Goal: Book appointment/travel/reservation

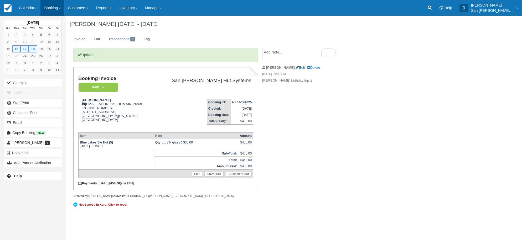
click at [56, 10] on link "Booking" at bounding box center [52, 8] width 24 height 16
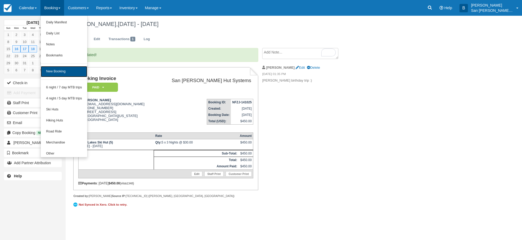
click at [57, 70] on link "New Booking" at bounding box center [64, 71] width 46 height 11
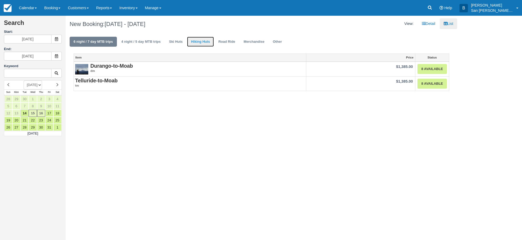
click at [207, 44] on link "Hiking Huts" at bounding box center [200, 42] width 27 height 10
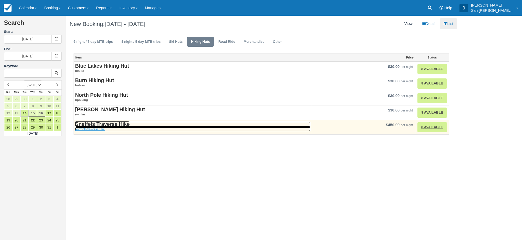
click at [104, 122] on strong "Sneffels Traverse Hike" at bounding box center [102, 124] width 54 height 6
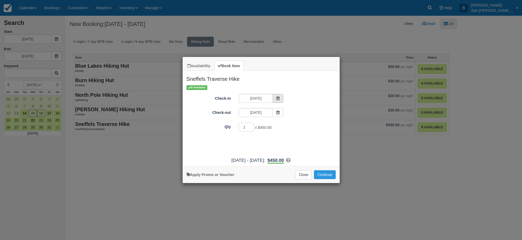
click at [276, 95] on span "Item Modal" at bounding box center [277, 98] width 10 height 9
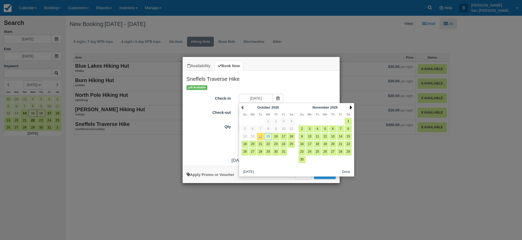
click at [350, 108] on link "Next" at bounding box center [351, 108] width 2 height 4
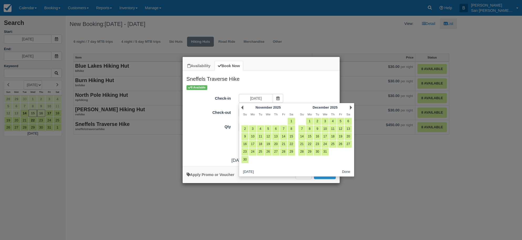
click at [350, 108] on link "Next" at bounding box center [351, 108] width 2 height 4
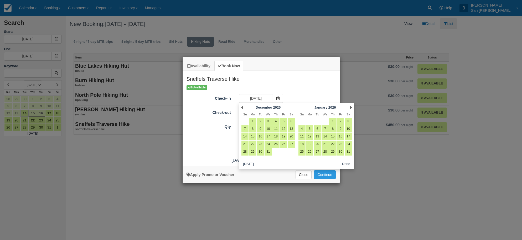
click at [350, 108] on link "Next" at bounding box center [351, 108] width 2 height 4
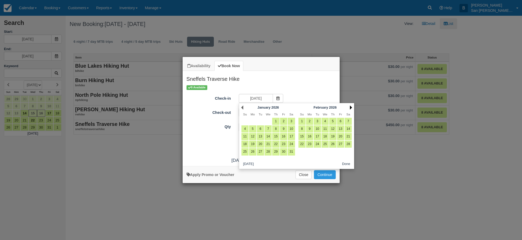
click at [350, 108] on link "Next" at bounding box center [351, 108] width 2 height 4
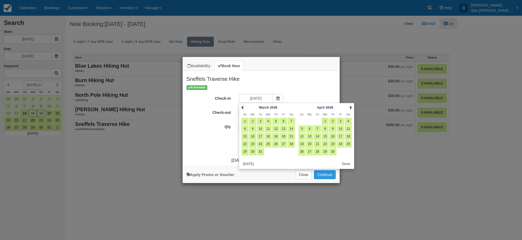
click at [350, 108] on link "Next" at bounding box center [351, 108] width 2 height 4
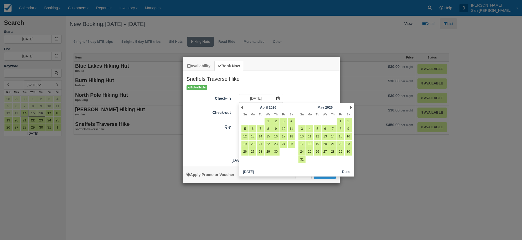
click at [350, 108] on link "Next" at bounding box center [351, 108] width 2 height 4
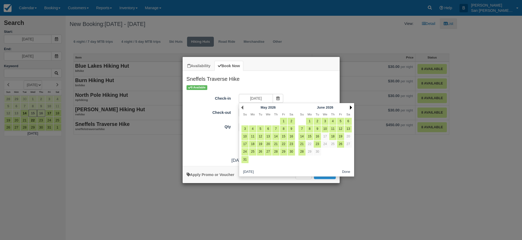
click at [350, 108] on link "Next" at bounding box center [351, 108] width 2 height 4
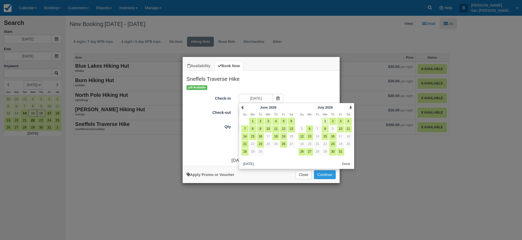
click at [325, 119] on link "1" at bounding box center [324, 121] width 7 height 7
type input "07/01/26"
type input "07/02/26"
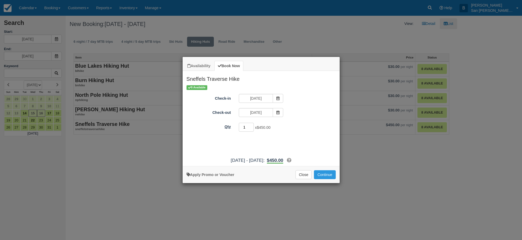
drag, startPoint x: 245, startPoint y: 126, endPoint x: 226, endPoint y: 123, distance: 18.9
click at [226, 122] on div "Qty 1 x $450.00 Required." at bounding box center [260, 127] width 157 height 10
type input "3"
click at [325, 174] on button "Continue" at bounding box center [325, 174] width 22 height 9
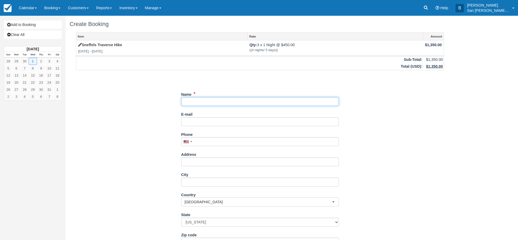
click at [192, 100] on input "Name" at bounding box center [259, 101] width 157 height 9
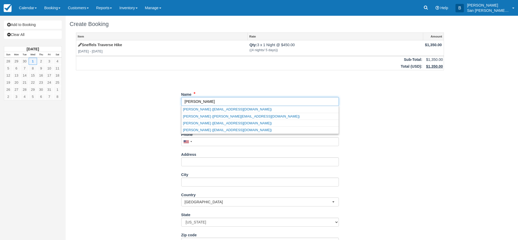
type input "Blake Smith"
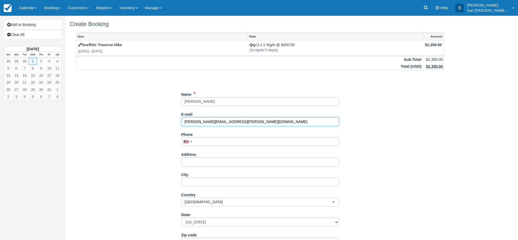
type input "blake.smitha@gmail.com"
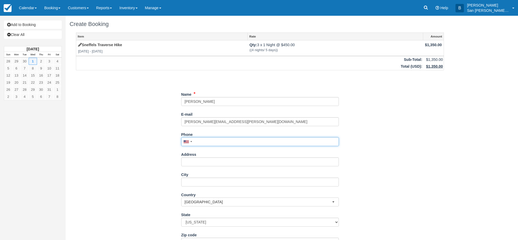
drag, startPoint x: 211, startPoint y: 143, endPoint x: 360, endPoint y: 149, distance: 149.7
click at [212, 143] on input "Phone" at bounding box center [259, 141] width 157 height 9
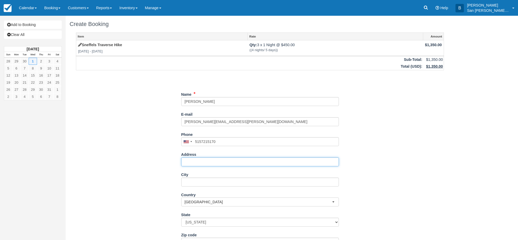
type input "(515) 721-5170"
click at [197, 162] on input "Address" at bounding box center [259, 161] width 157 height 9
type input "949 1st ST SE APT 521"
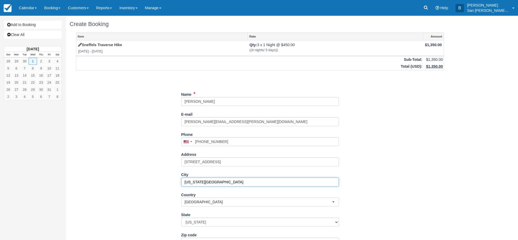
type input "Washington DC"
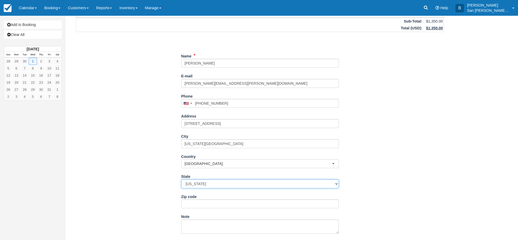
scroll to position [52, 0]
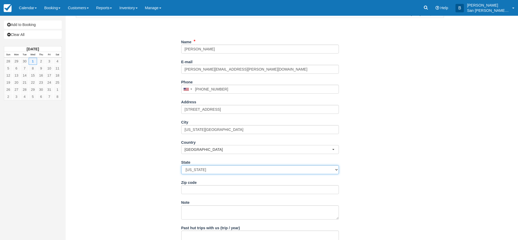
click at [333, 171] on select "Alabama Alaska Arizona Arkansas California Colorado Connecticut Delaware Florid…" at bounding box center [259, 169] width 157 height 9
select select "DC"
click at [181, 165] on select "Alabama Alaska Arizona Arkansas California Colorado Connecticut Delaware Florid…" at bounding box center [259, 169] width 157 height 9
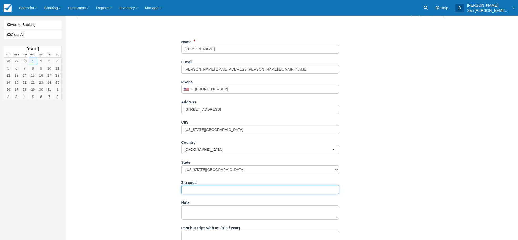
click at [204, 188] on input "Zip code" at bounding box center [259, 189] width 157 height 9
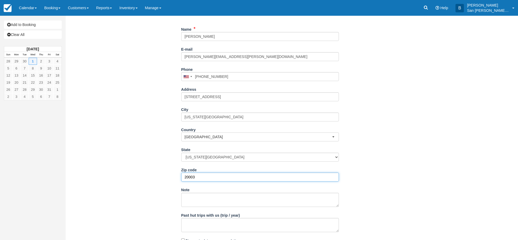
scroll to position [86, 0]
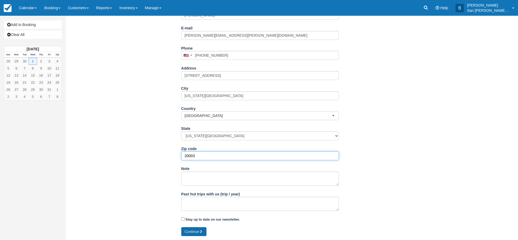
type input "20003"
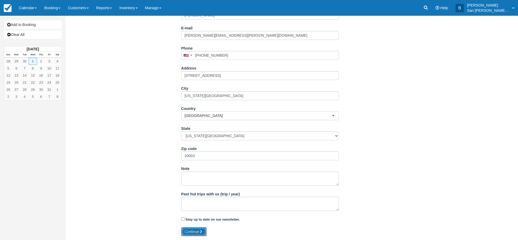
click at [200, 231] on button "Continue" at bounding box center [193, 231] width 25 height 9
type input "+15157215170"
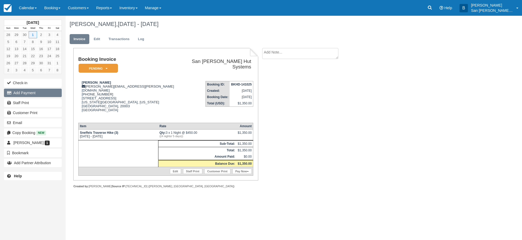
click at [29, 91] on button "Add Payment" at bounding box center [33, 93] width 58 height 8
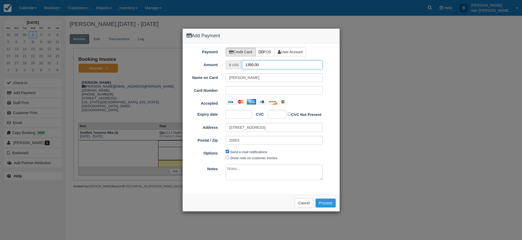
drag, startPoint x: 271, startPoint y: 63, endPoint x: 218, endPoint y: 59, distance: 53.2
click at [218, 59] on div "Payment Credit Card POS User Account Amount $ USD 1350.00 Name on Card Blake Sm…" at bounding box center [260, 119] width 157 height 151
type input "675.00"
click at [326, 202] on button "Process" at bounding box center [325, 203] width 20 height 9
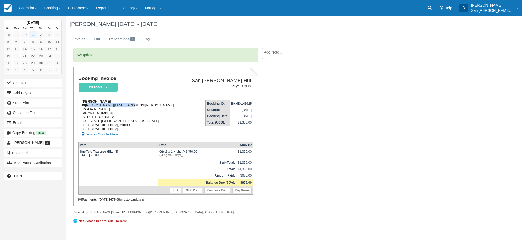
drag, startPoint x: 86, startPoint y: 105, endPoint x: 131, endPoint y: 104, distance: 44.4
click at [137, 104] on div "[PERSON_NAME] [PERSON_NAME][EMAIL_ADDRESS][PERSON_NAME][DOMAIN_NAME] [PHONE_NUM…" at bounding box center [129, 118] width 103 height 38
copy div "[PERSON_NAME][EMAIL_ADDRESS][PERSON_NAME][DOMAIN_NAME]"
click at [28, 103] on link "Staff Print" at bounding box center [33, 103] width 58 height 8
click at [432, 7] on icon at bounding box center [430, 8] width 4 height 4
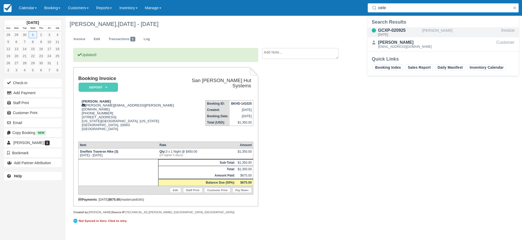
type input "oele"
click at [390, 33] on div "[DATE]" at bounding box center [399, 34] width 42 height 3
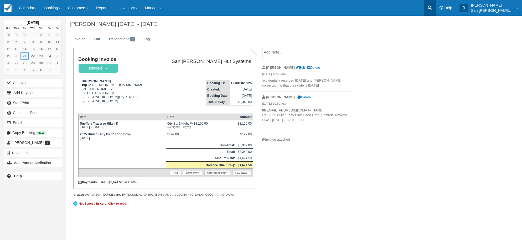
click at [432, 6] on icon at bounding box center [429, 7] width 5 height 5
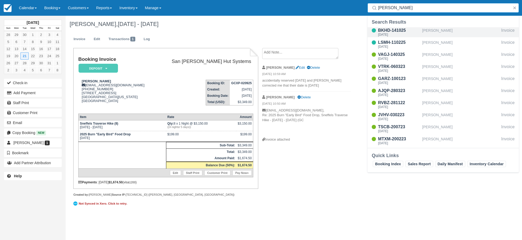
type input "[PERSON_NAME]"
click at [394, 30] on div "BKHD-141025" at bounding box center [399, 30] width 42 height 6
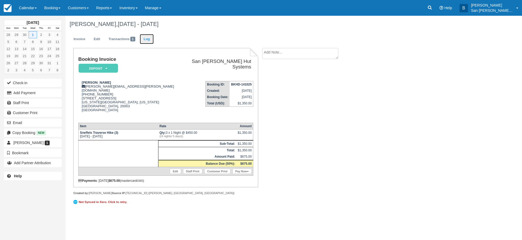
click at [152, 41] on link "Log" at bounding box center [147, 39] width 14 height 10
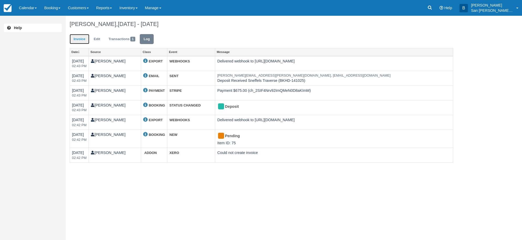
click at [73, 37] on link "Invoice" at bounding box center [80, 39] width 20 height 10
